Goal: Task Accomplishment & Management: Use online tool/utility

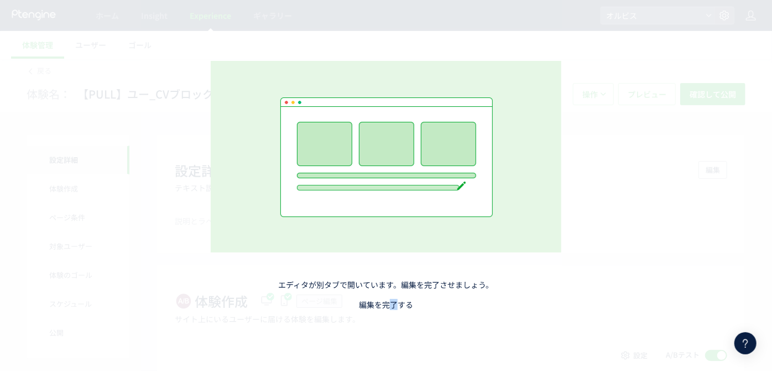
click at [393, 305] on link "編集を完了する" at bounding box center [386, 304] width 54 height 11
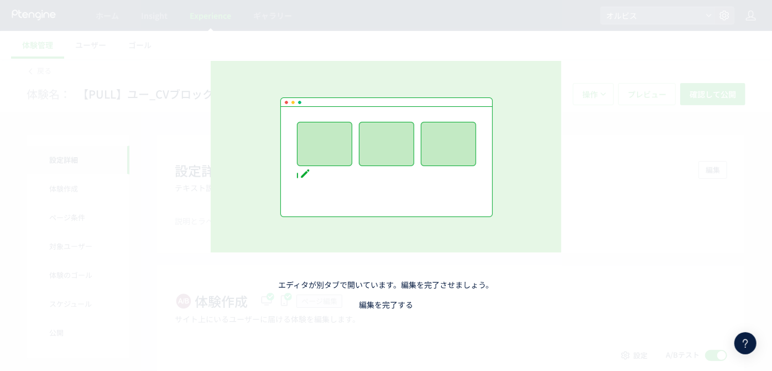
click at [369, 301] on link "編集を完了する" at bounding box center [386, 304] width 54 height 11
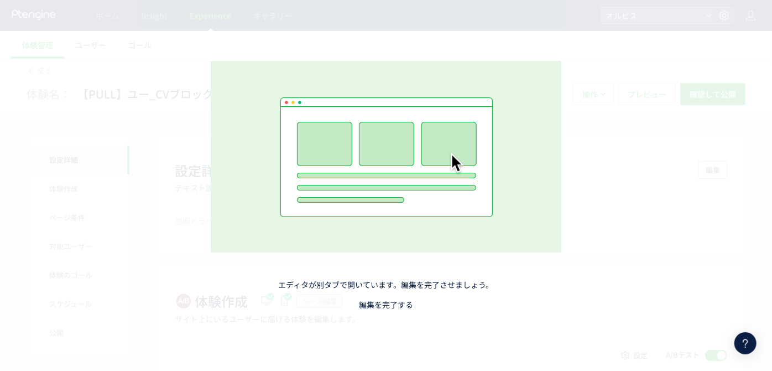
click at [380, 307] on link "編集を完了する" at bounding box center [386, 304] width 54 height 11
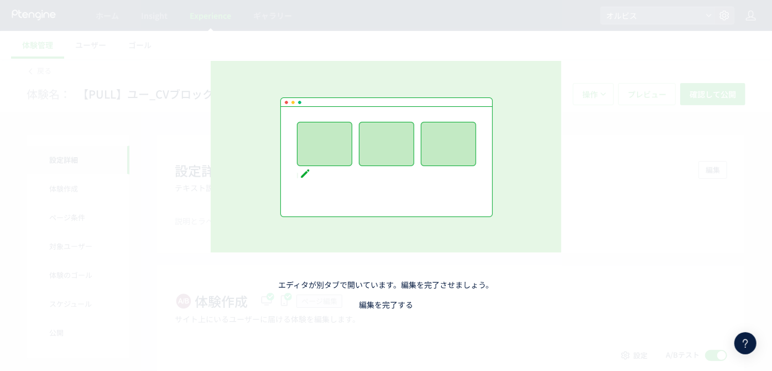
click at [372, 307] on link "編集を完了する" at bounding box center [386, 304] width 54 height 11
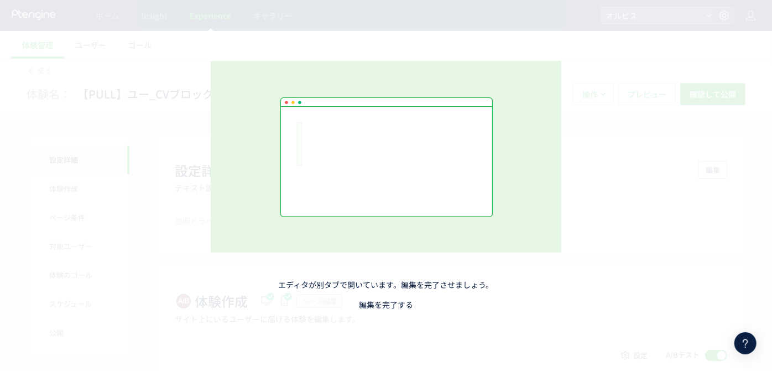
click at [383, 305] on link "編集を完了する" at bounding box center [386, 304] width 54 height 11
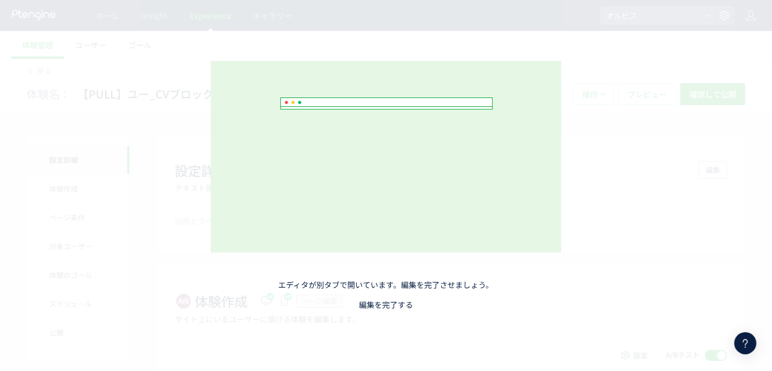
click at [385, 304] on link "編集を完了する" at bounding box center [386, 304] width 54 height 11
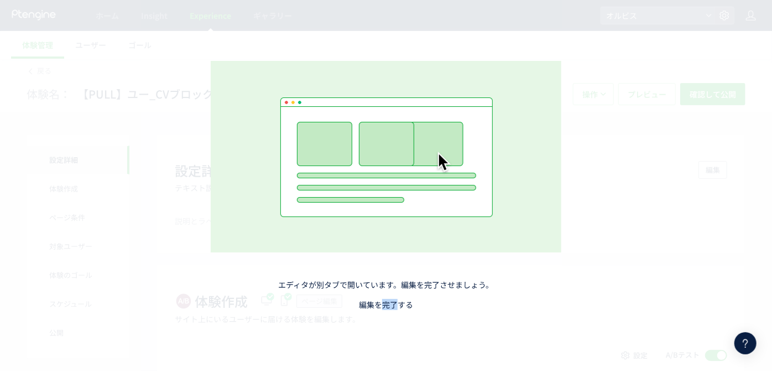
click at [385, 304] on link "編集を完了する" at bounding box center [386, 304] width 54 height 11
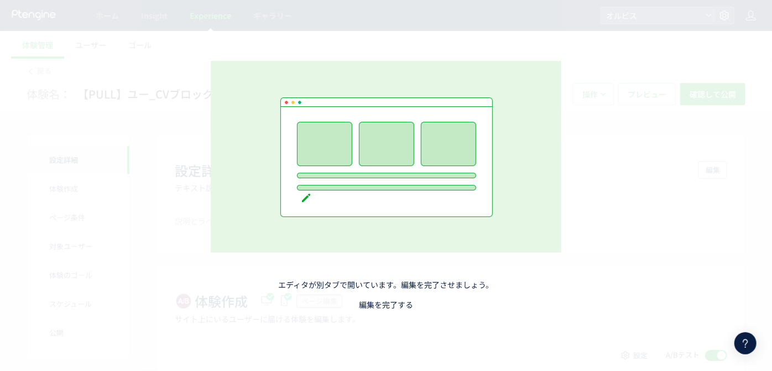
click at [391, 305] on link "編集を完了する" at bounding box center [386, 304] width 54 height 11
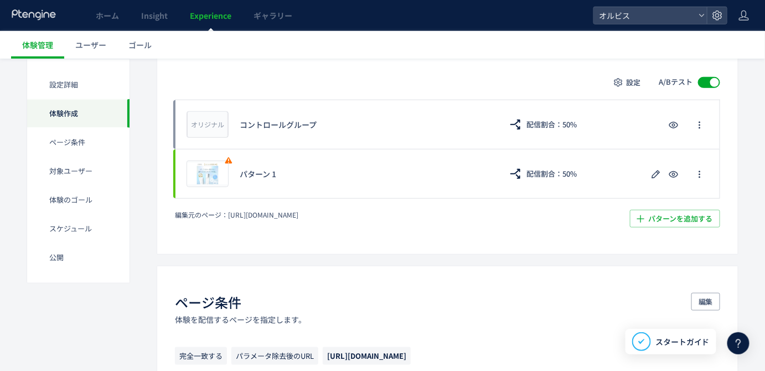
scroll to position [272, 0]
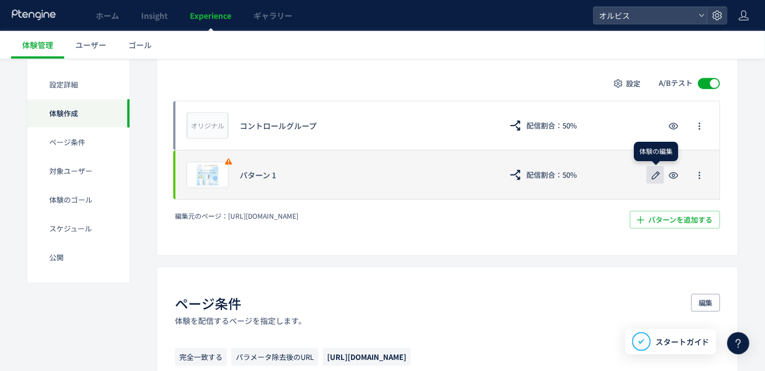
click at [655, 175] on icon "button" at bounding box center [655, 175] width 13 height 13
